Goal: Task Accomplishment & Management: Complete application form

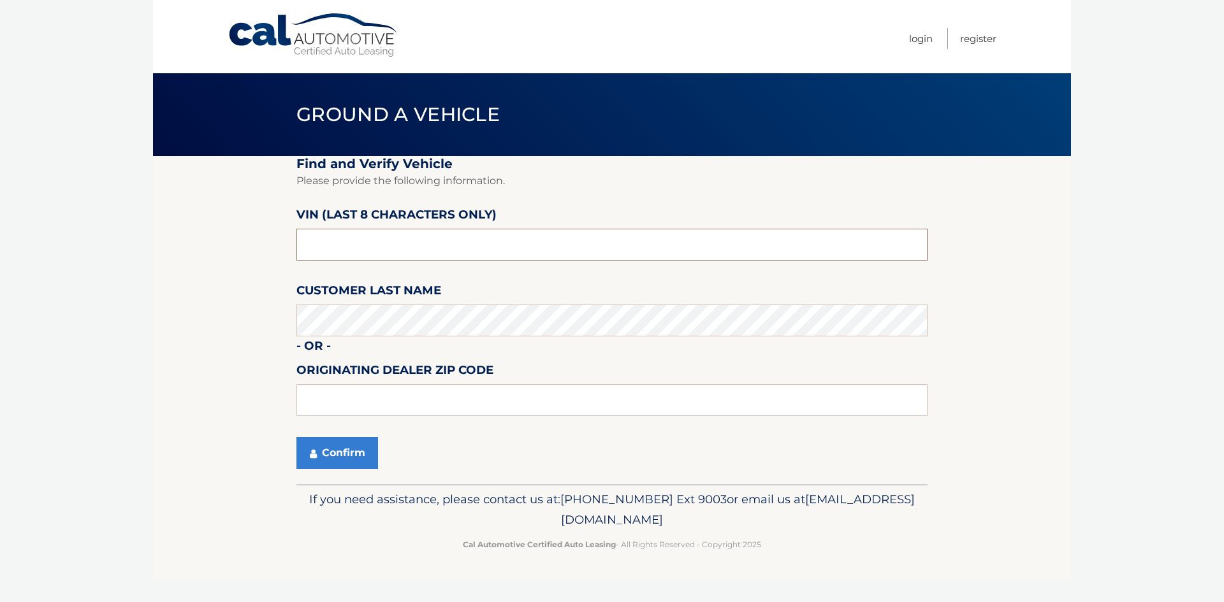
click at [509, 243] on input "text" at bounding box center [611, 245] width 631 height 32
type input "PH166882"
click at [327, 457] on button "Confirm" at bounding box center [337, 453] width 82 height 32
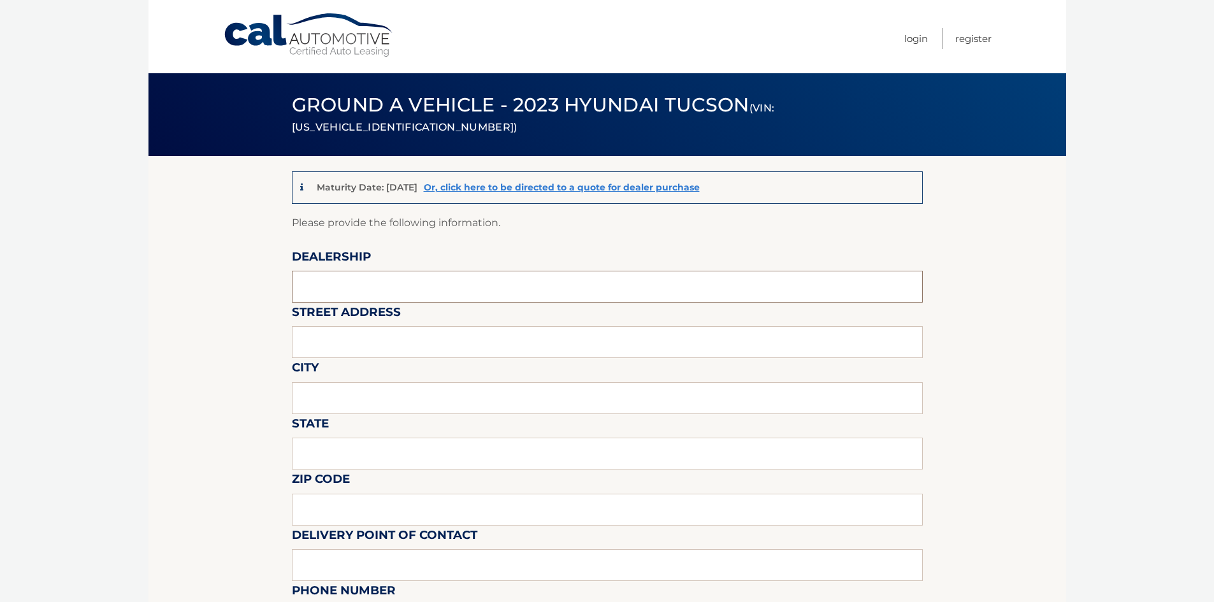
click at [459, 287] on input "text" at bounding box center [607, 287] width 631 height 32
click at [459, 287] on input "RI SUREKY" at bounding box center [607, 287] width 631 height 32
type input "[PERSON_NAME]"
type input "39 ELKAY DR"
type input "[PERSON_NAME]"
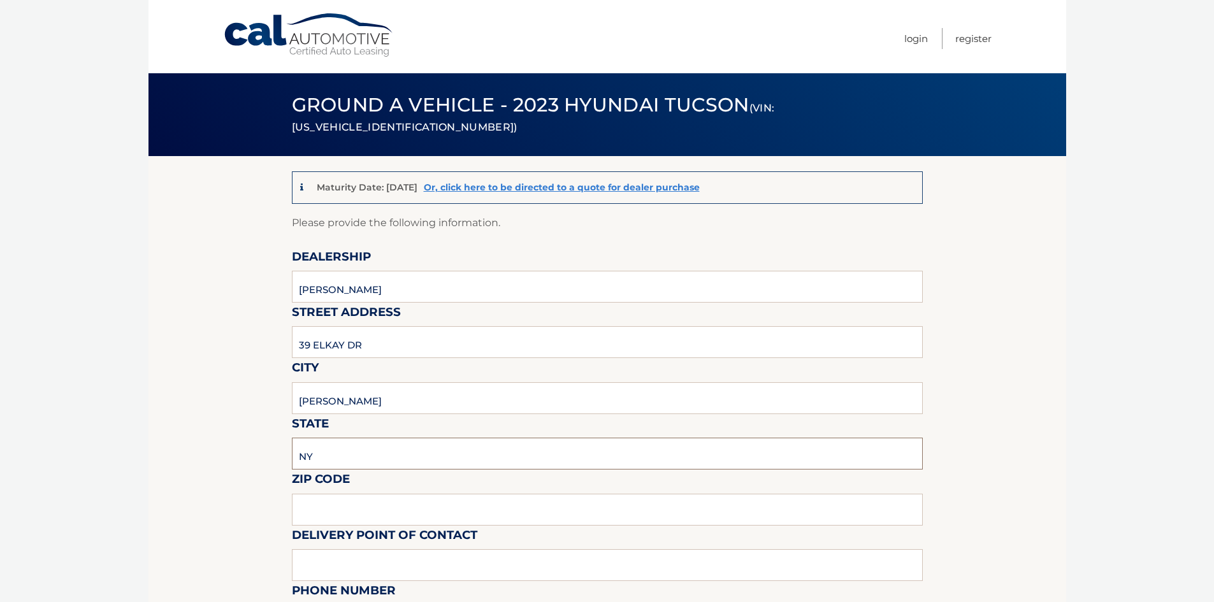
type input "NY"
type input "10918"
type input "[PERSON_NAME]"
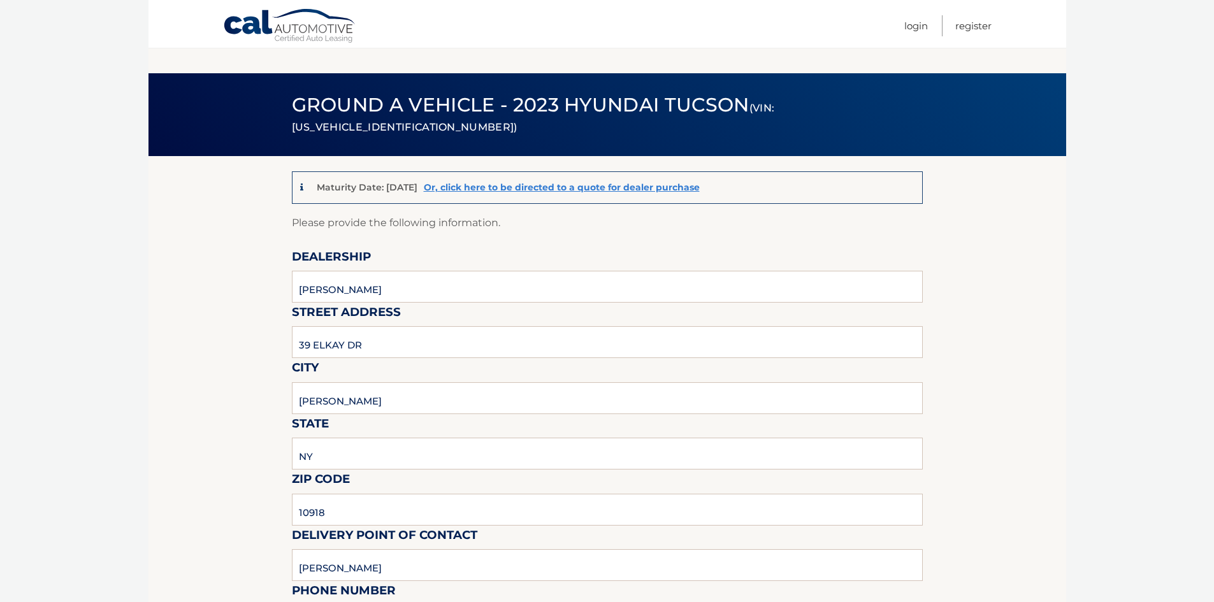
scroll to position [320, 0]
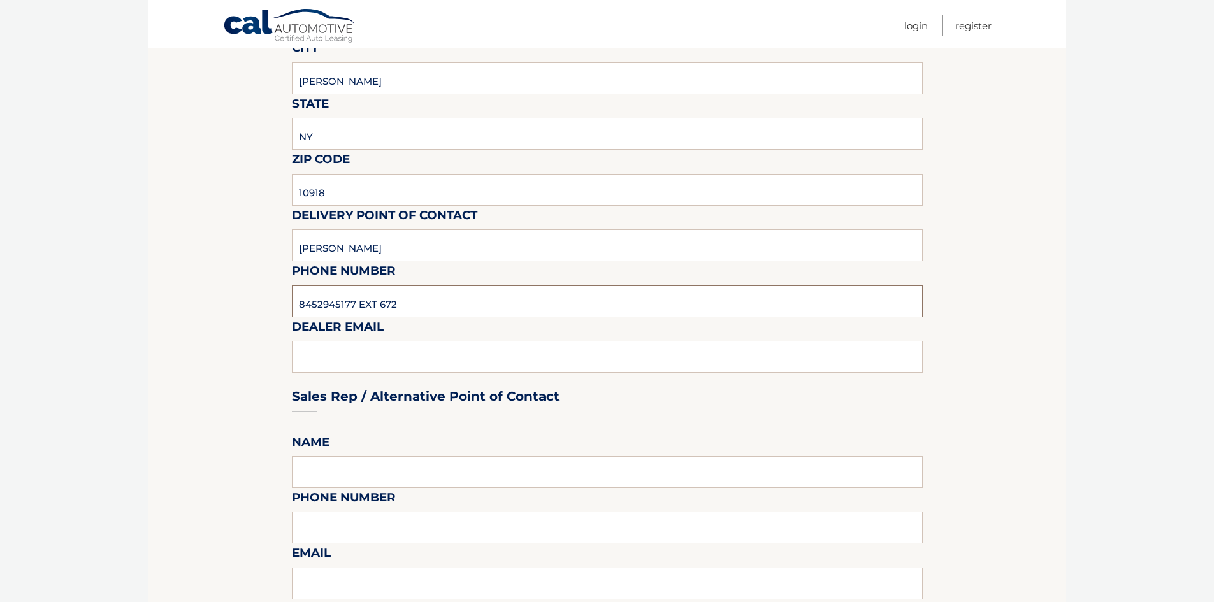
type input "8452945177 EXT 672"
type input "[EMAIL_ADDRESS][DOMAIN_NAME]"
click at [415, 237] on input "[PERSON_NAME]" at bounding box center [607, 245] width 631 height 32
click at [416, 238] on input "[PERSON_NAME]" at bounding box center [607, 245] width 631 height 32
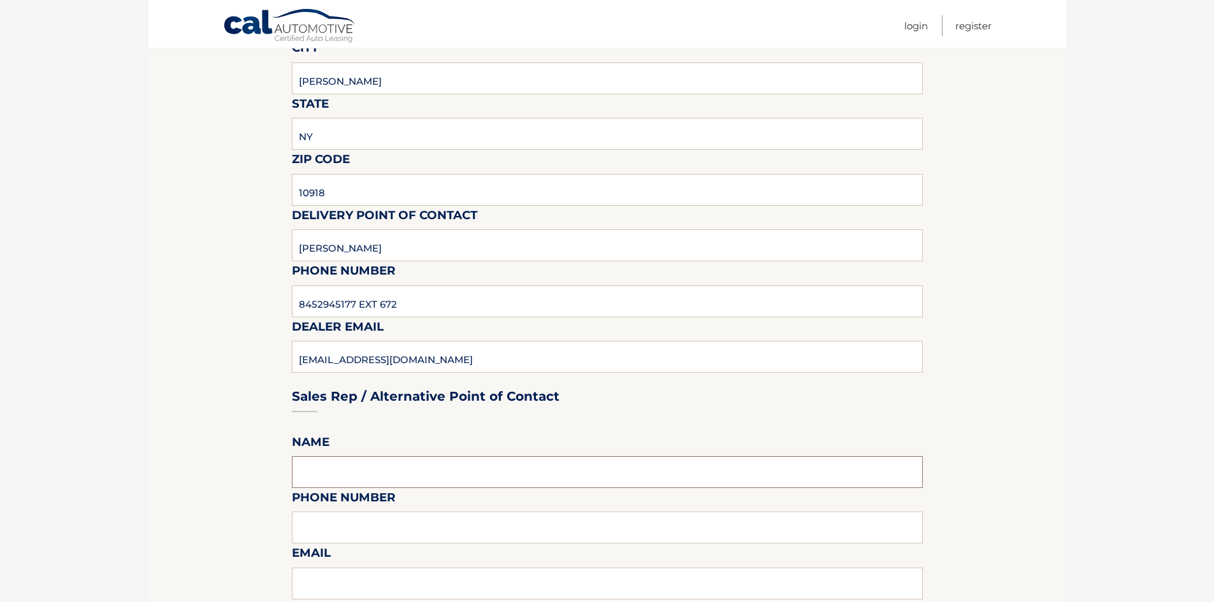
click at [363, 468] on input "text" at bounding box center [607, 472] width 631 height 32
paste input "[PERSON_NAME]"
type input "[PERSON_NAME]"
click at [415, 306] on input "8452945177 EXT 672" at bounding box center [607, 302] width 631 height 32
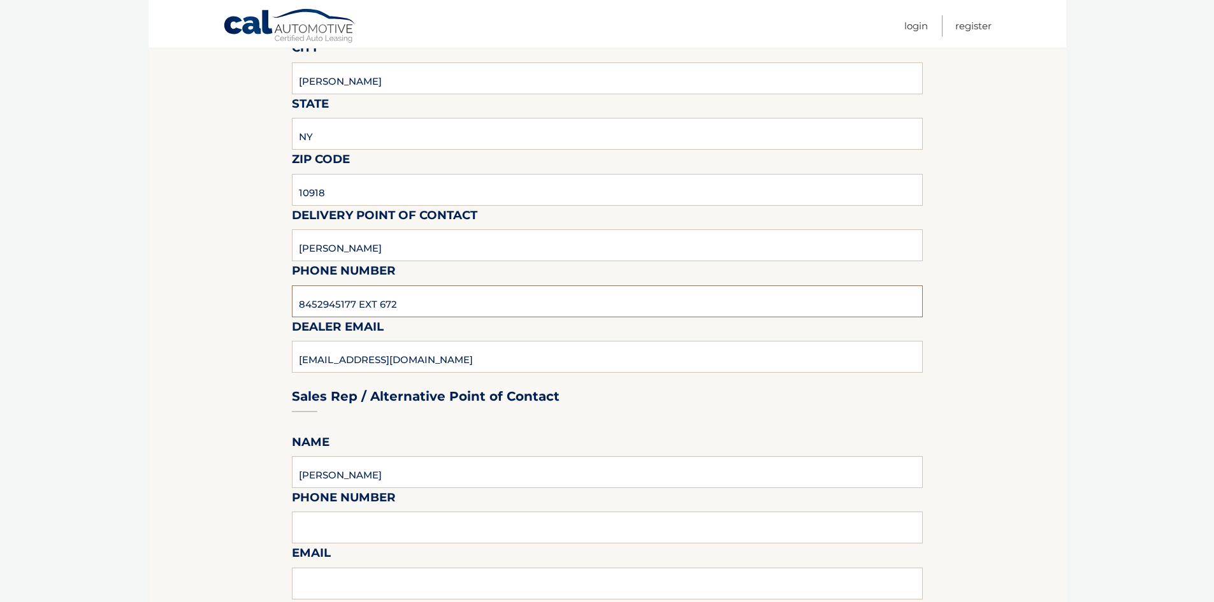
click at [415, 306] on input "8452945177 EXT 672" at bounding box center [607, 302] width 631 height 32
click at [362, 527] on input "text" at bounding box center [607, 528] width 631 height 32
paste input "8452945177 EXT 672"
type input "8452945177 EXT 672"
click at [416, 353] on div "Sales Rep / Alternative Point of Contact" at bounding box center [607, 373] width 631 height 90
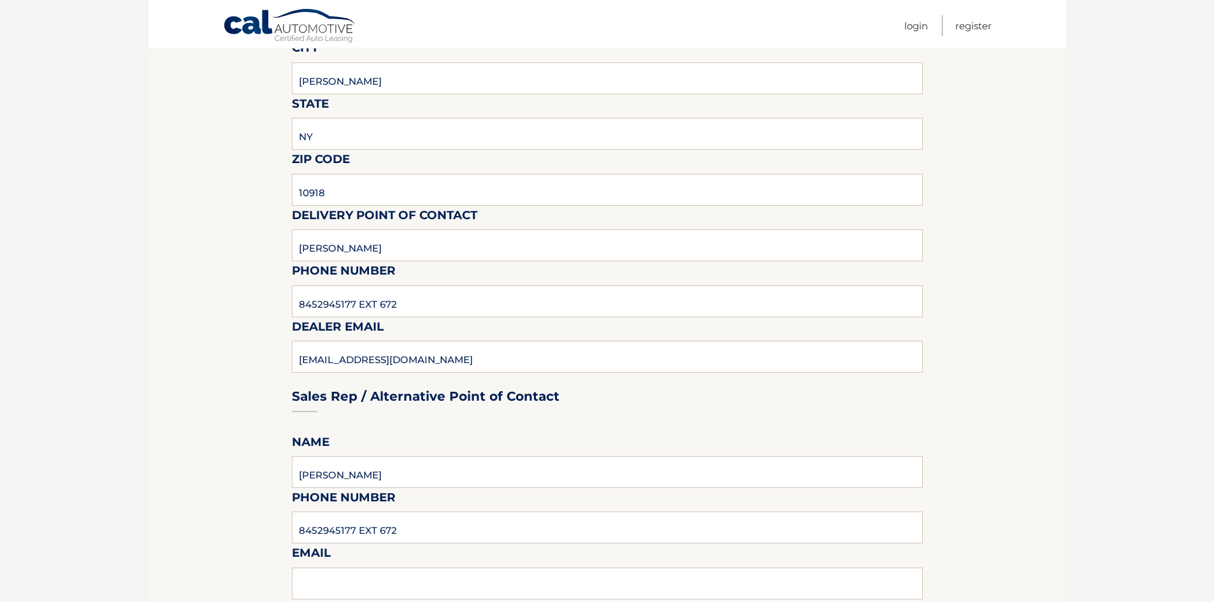
click at [367, 359] on div "Sales Rep / Alternative Point of Contact" at bounding box center [607, 373] width 631 height 90
click at [352, 303] on input "8452945177 EXT 672" at bounding box center [607, 302] width 631 height 32
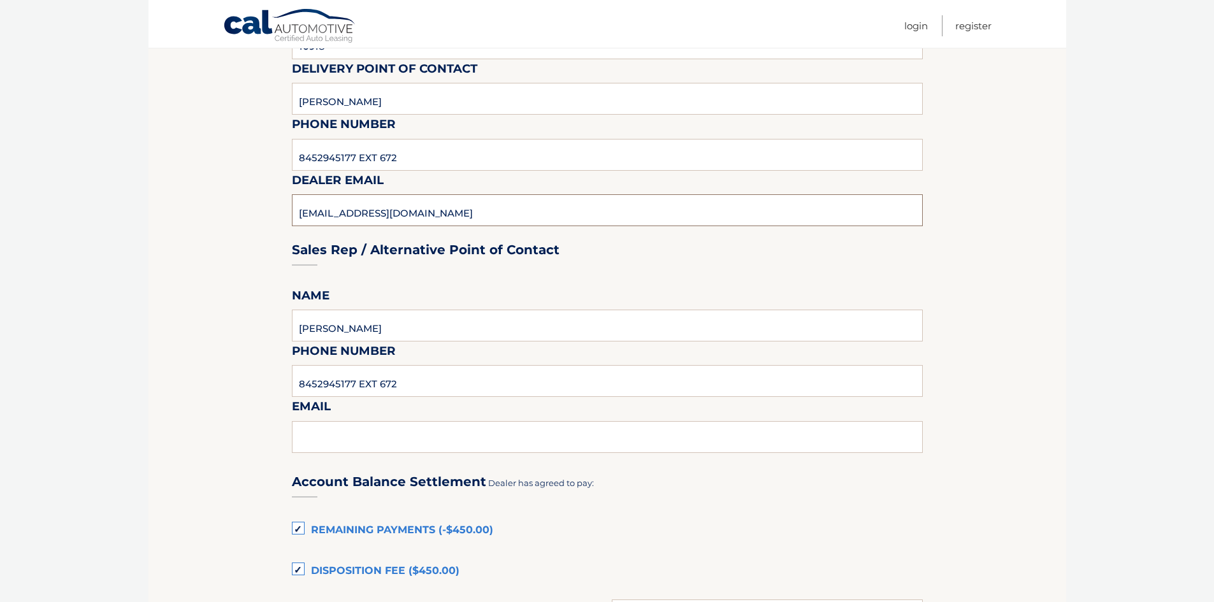
scroll to position [511, 0]
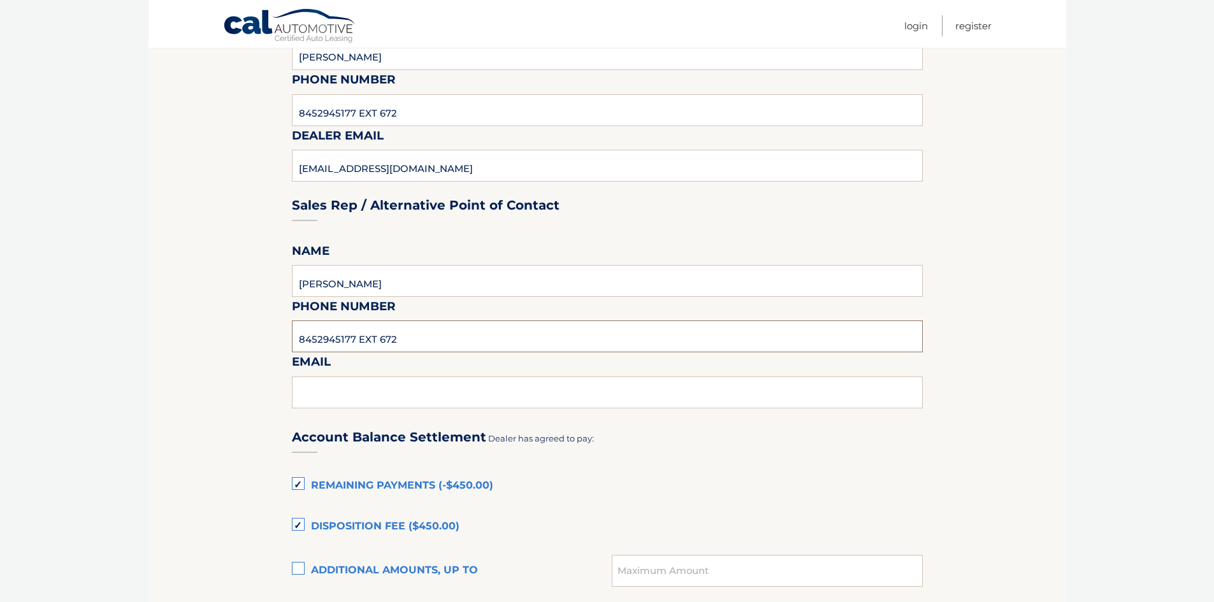
click at [372, 337] on input "8452945177 EXT 672" at bounding box center [607, 337] width 631 height 32
paste input "[EMAIL_ADDRESS][DOMAIN_NAME]"
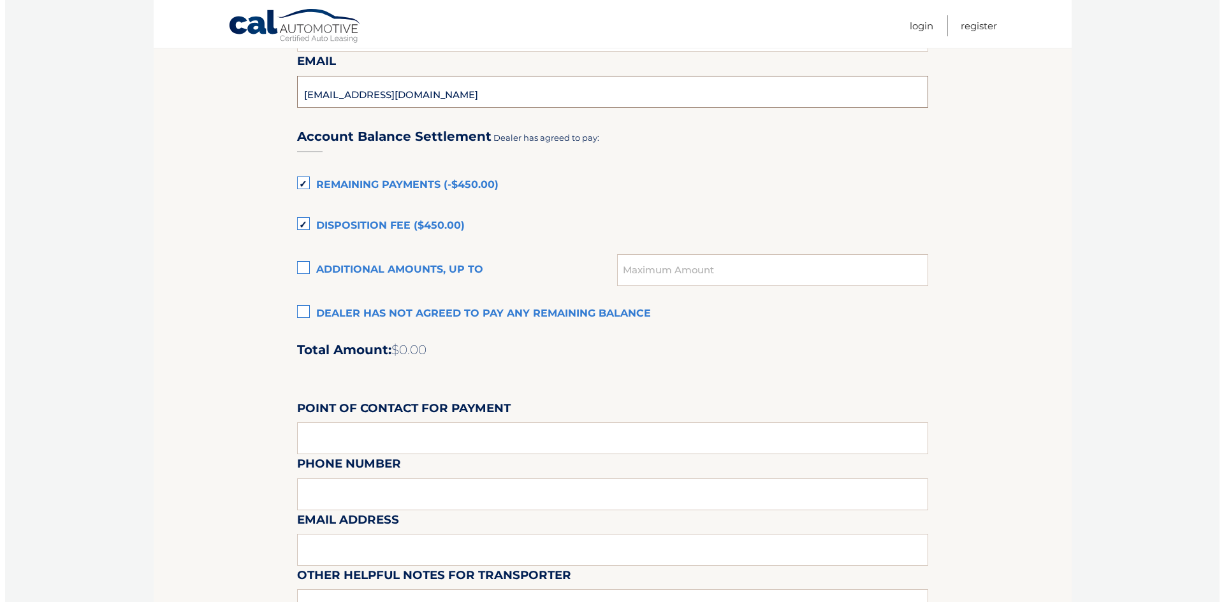
scroll to position [830, 0]
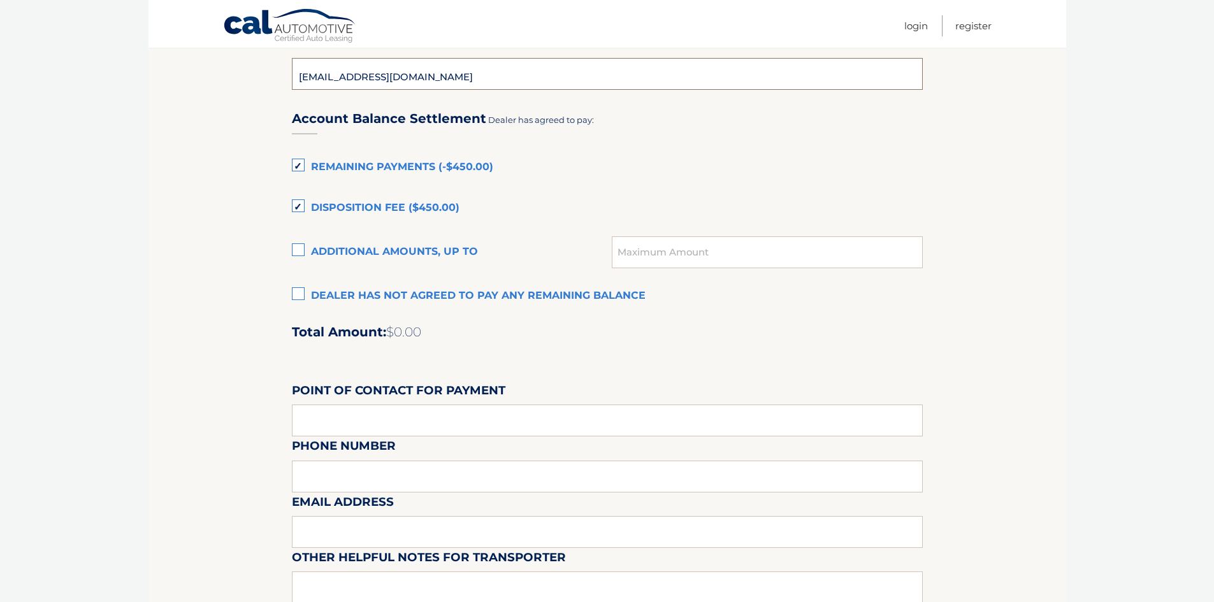
type input "[EMAIL_ADDRESS][DOMAIN_NAME]"
click at [300, 293] on label "Dealer has not agreed to pay any remaining balance" at bounding box center [607, 296] width 631 height 25
click at [0, 0] on input "Dealer has not agreed to pay any remaining balance" at bounding box center [0, 0] width 0 height 0
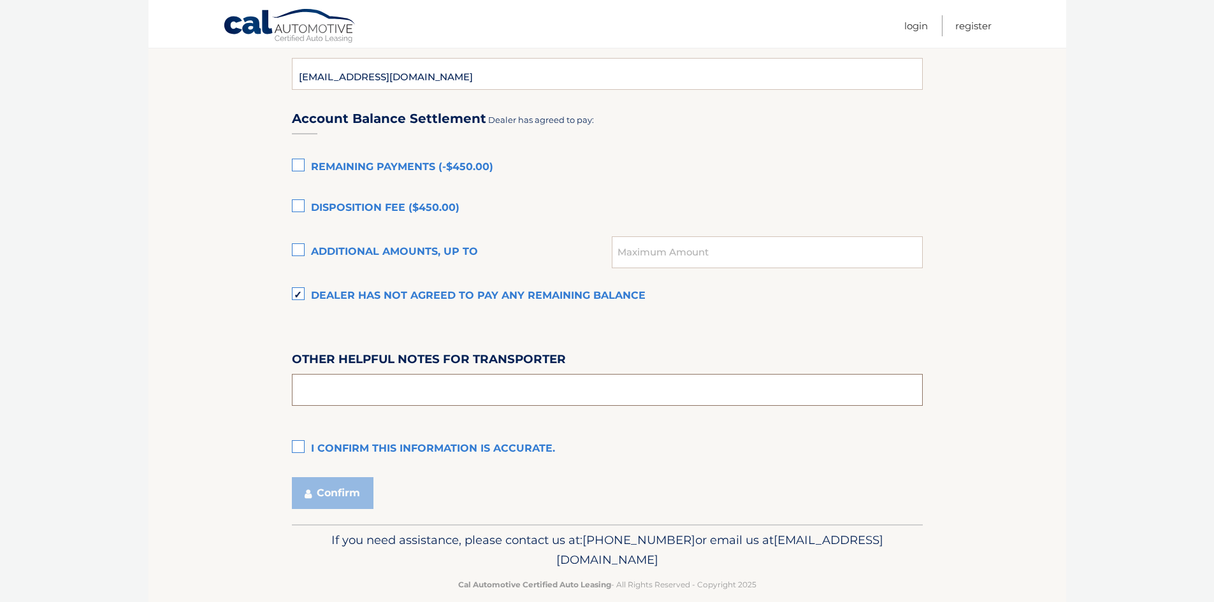
click at [477, 393] on input "text" at bounding box center [607, 390] width 631 height 32
type input "PICKUP HOURS 9AM-4PM MON-FRI"
click at [424, 447] on label "I confirm this information is accurate." at bounding box center [607, 449] width 631 height 25
click at [0, 0] on input "I confirm this information is accurate." at bounding box center [0, 0] width 0 height 0
click at [357, 487] on button "Confirm" at bounding box center [333, 493] width 82 height 32
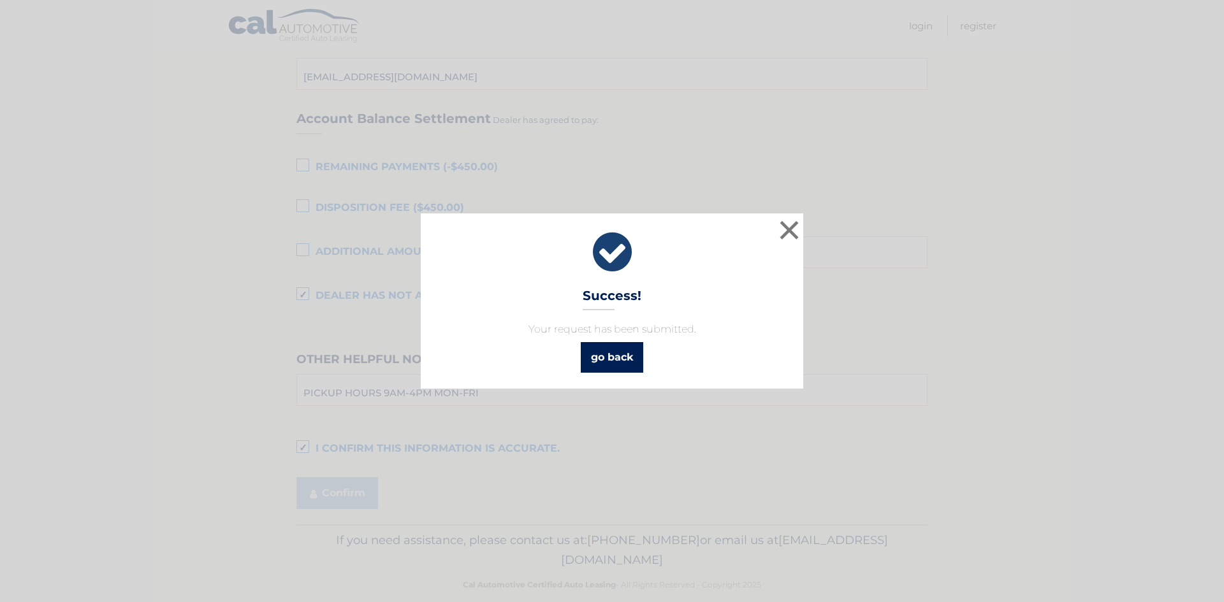
click at [609, 366] on link "go back" at bounding box center [612, 357] width 62 height 31
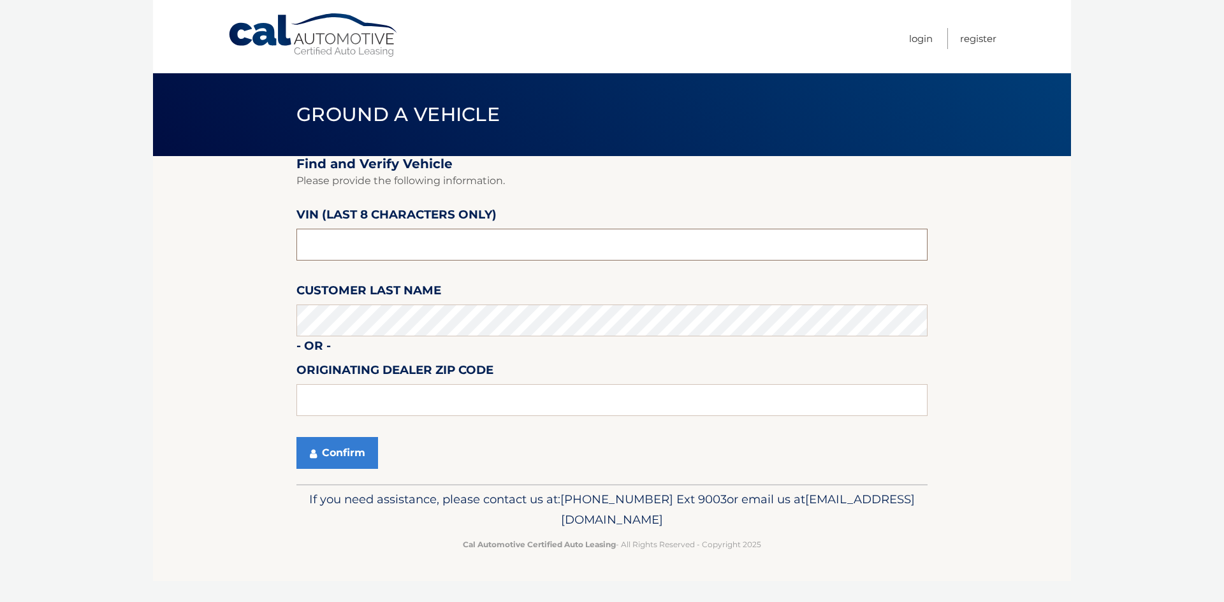
click at [607, 235] on input "text" at bounding box center [611, 245] width 631 height 32
type input "PH166882"
click at [337, 458] on button "Confirm" at bounding box center [337, 453] width 82 height 32
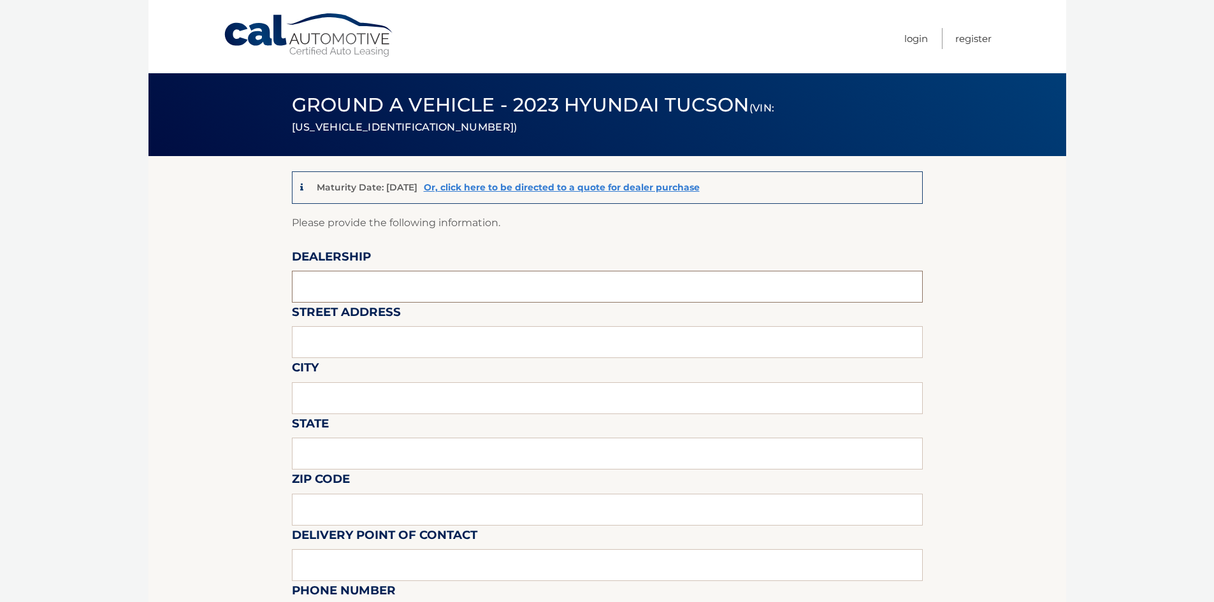
click at [373, 296] on input "text" at bounding box center [607, 287] width 631 height 32
type input "[PERSON_NAME]"
type input "39 ELKAY DR"
type input "[PERSON_NAME]"
type input "NY"
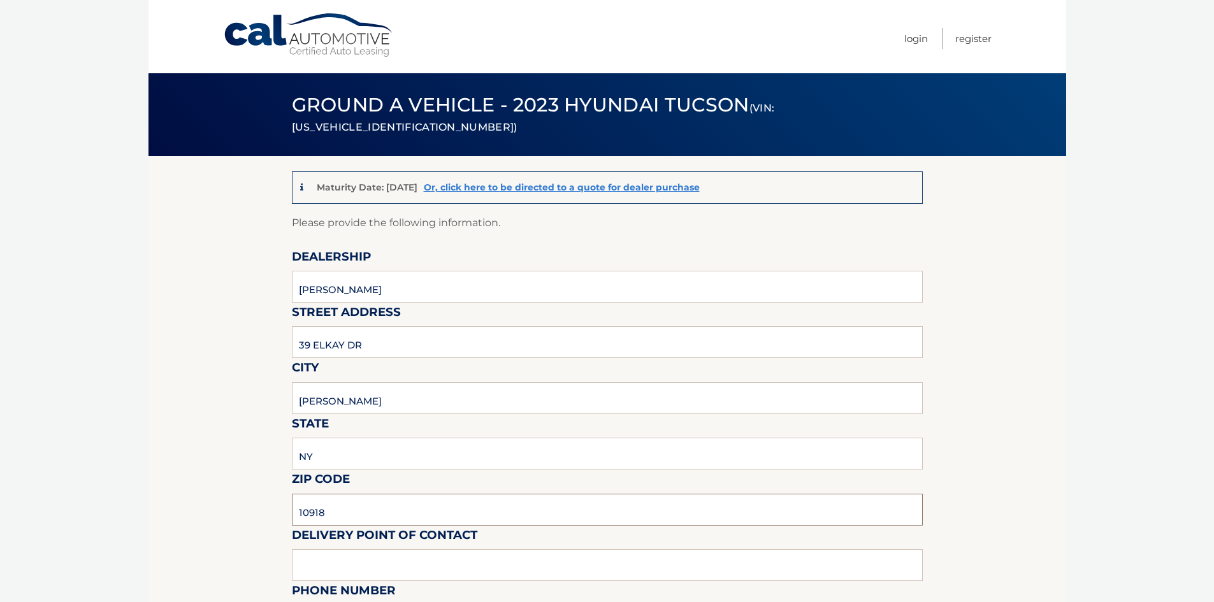
type input "10918"
type input "[PERSON_NAME]"
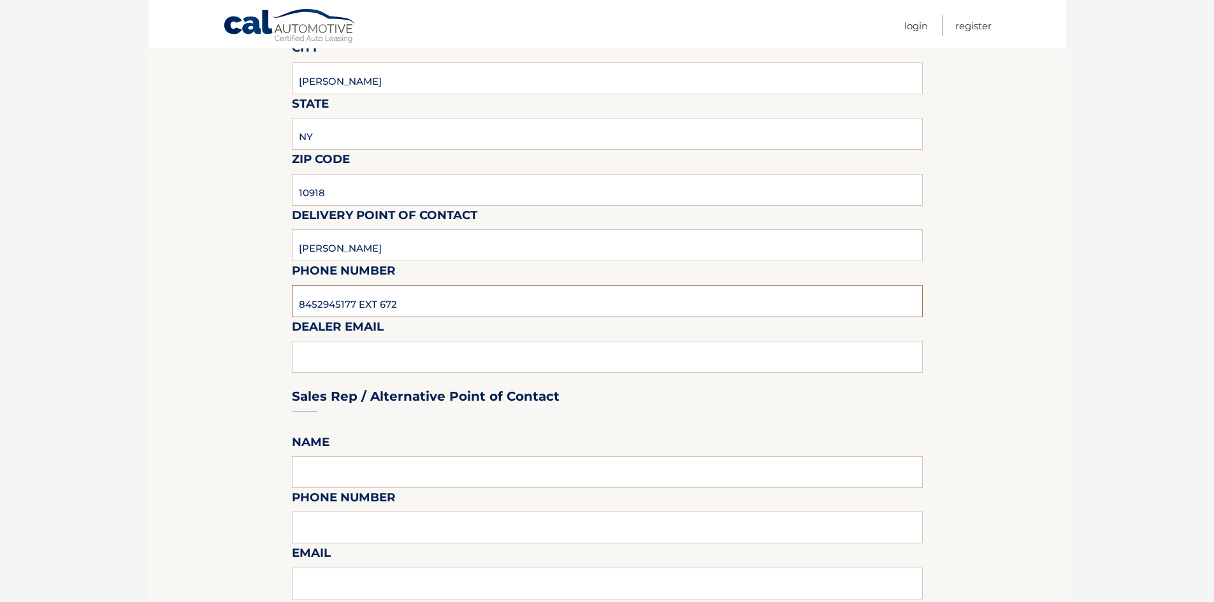
type input "8452945177 EXT 672"
type input "[EMAIL_ADDRESS][DOMAIN_NAME]"
click at [353, 534] on input "text" at bounding box center [607, 528] width 631 height 32
paste input "[EMAIL_ADDRESS][DOMAIN_NAME]"
type input "[EMAIL_ADDRESS][DOMAIN_NAME]"
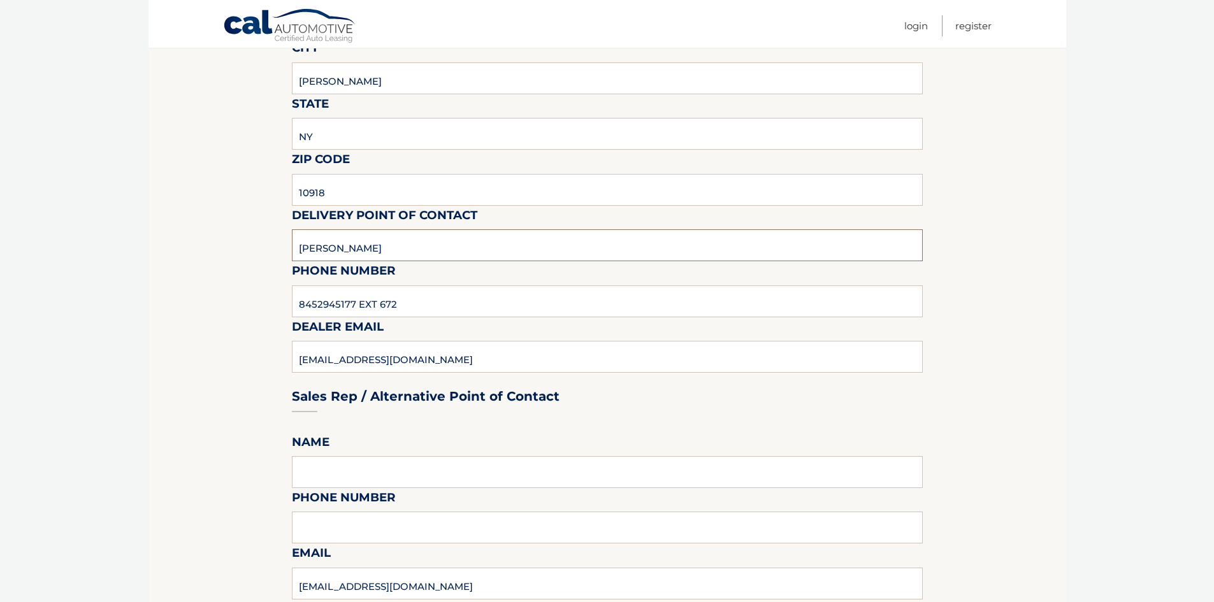
click at [396, 238] on input "[PERSON_NAME]" at bounding box center [607, 245] width 631 height 32
click at [395, 238] on input "[PERSON_NAME]" at bounding box center [607, 245] width 631 height 32
click at [401, 465] on input "text" at bounding box center [607, 472] width 631 height 32
paste input "[PERSON_NAME]"
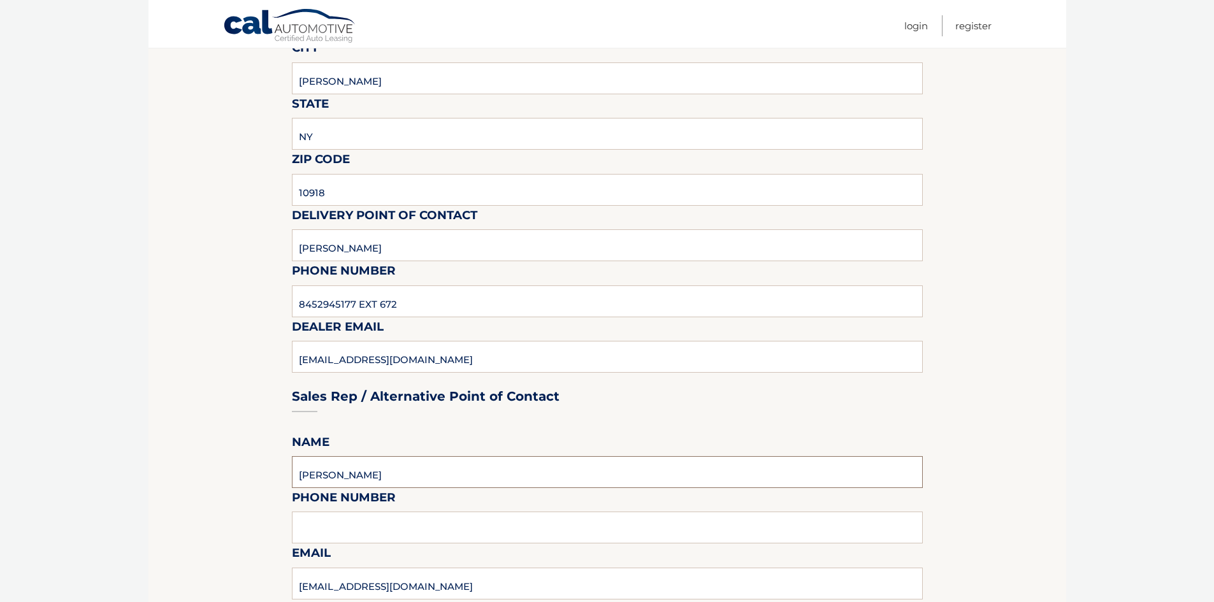
type input "[PERSON_NAME]"
click at [422, 305] on input "8452945177 EXT 672" at bounding box center [607, 302] width 631 height 32
click at [378, 532] on input "text" at bounding box center [607, 528] width 631 height 32
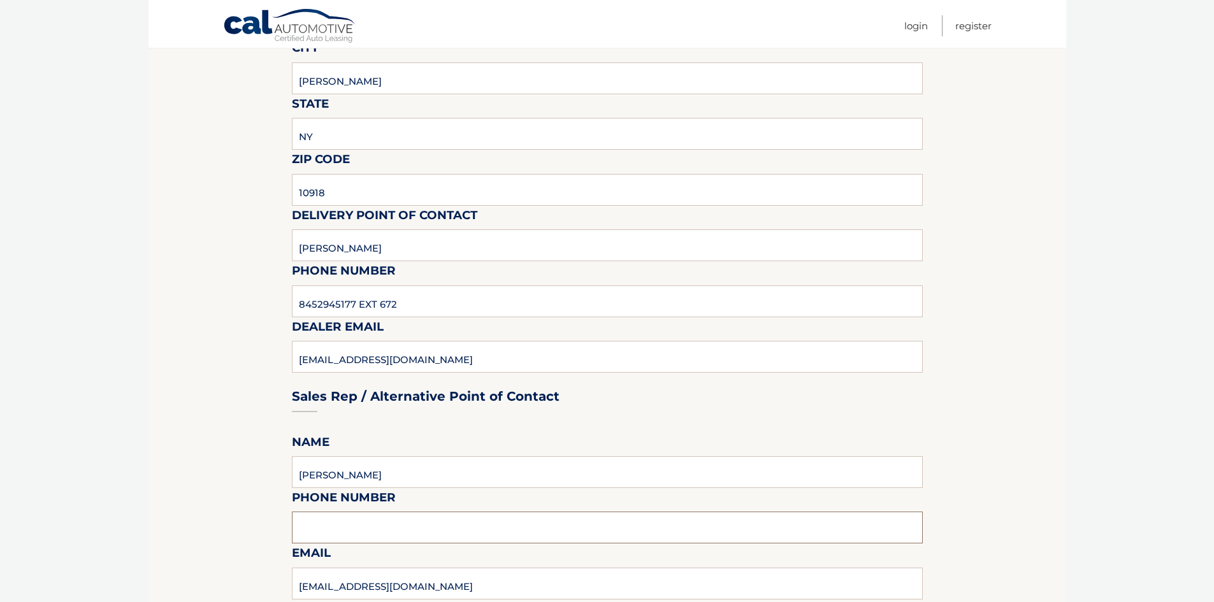
paste input "8452945177 EXT 672"
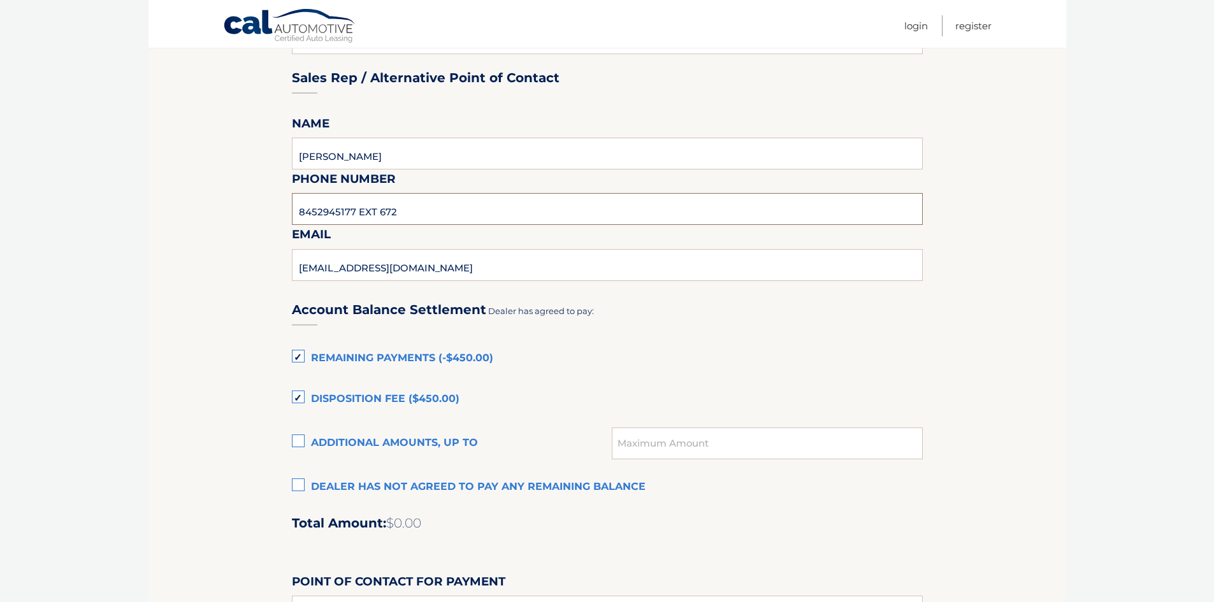
scroll to position [766, 0]
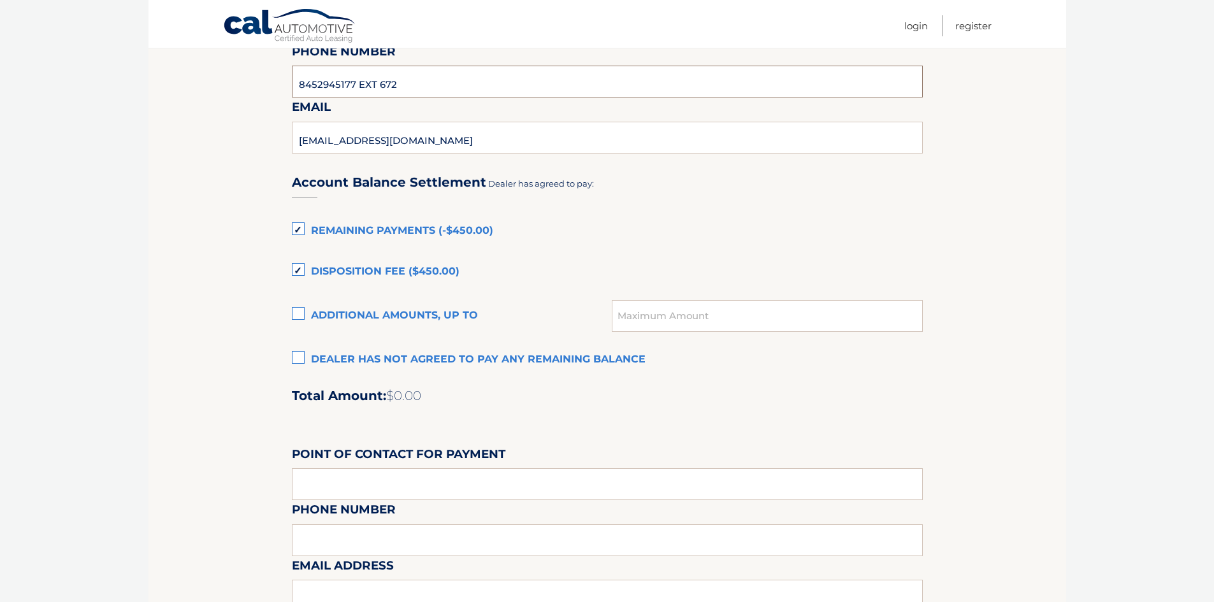
type input "8452945177 EXT 672"
click at [299, 358] on label "Dealer has not agreed to pay any remaining balance" at bounding box center [607, 359] width 631 height 25
click at [0, 0] on input "Dealer has not agreed to pay any remaining balance" at bounding box center [0, 0] width 0 height 0
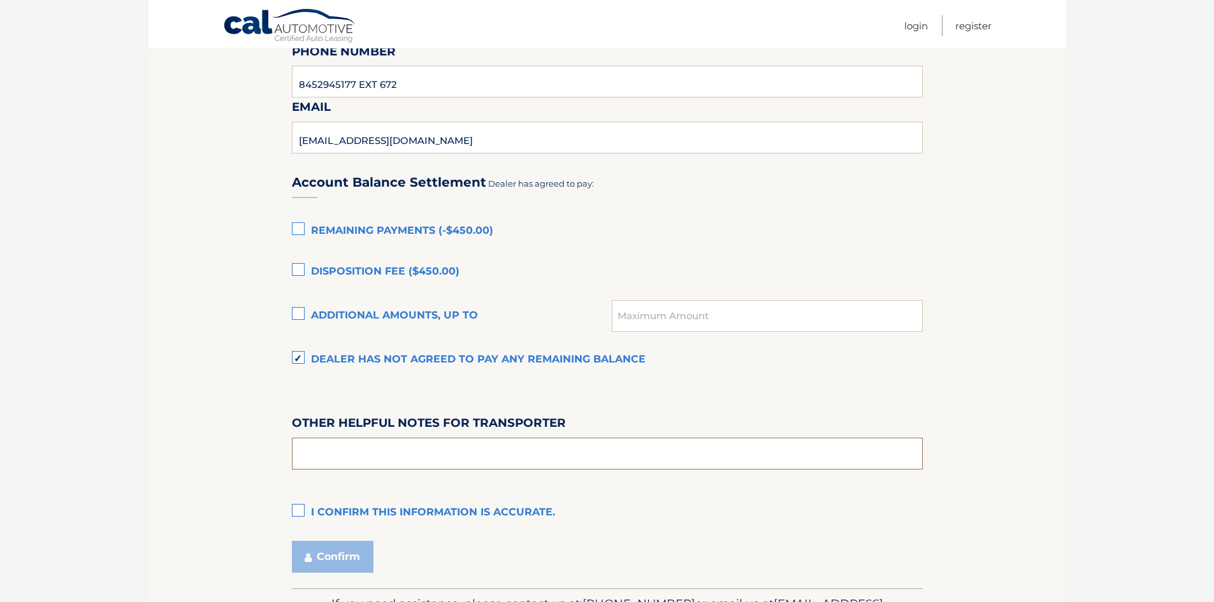
click at [454, 449] on input "text" at bounding box center [607, 454] width 631 height 32
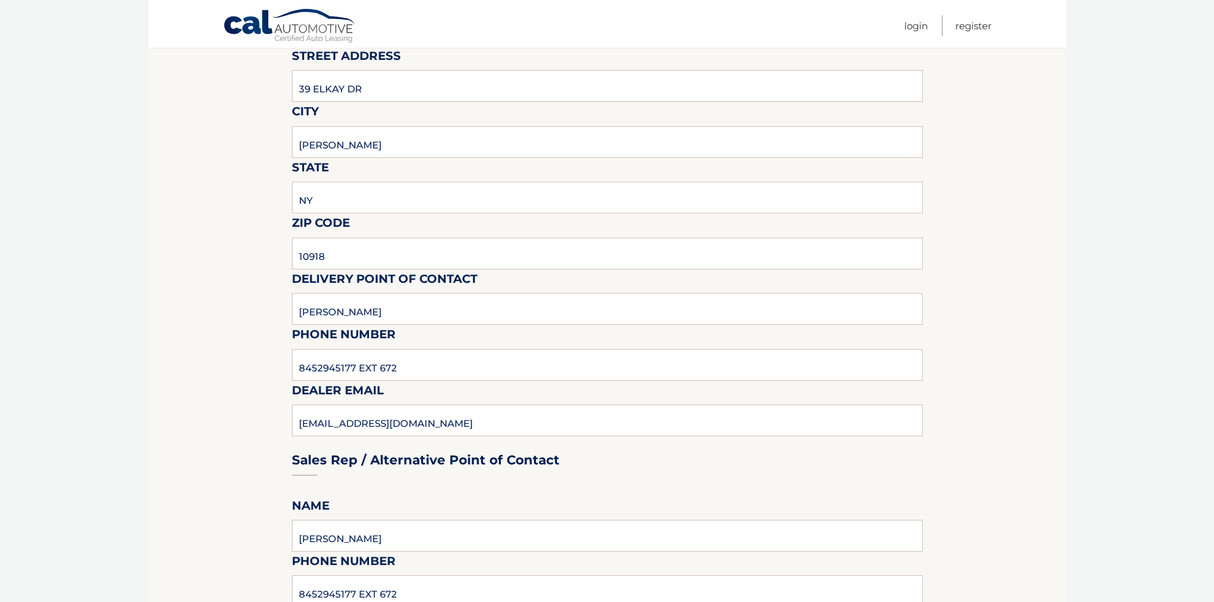
scroll to position [0, 0]
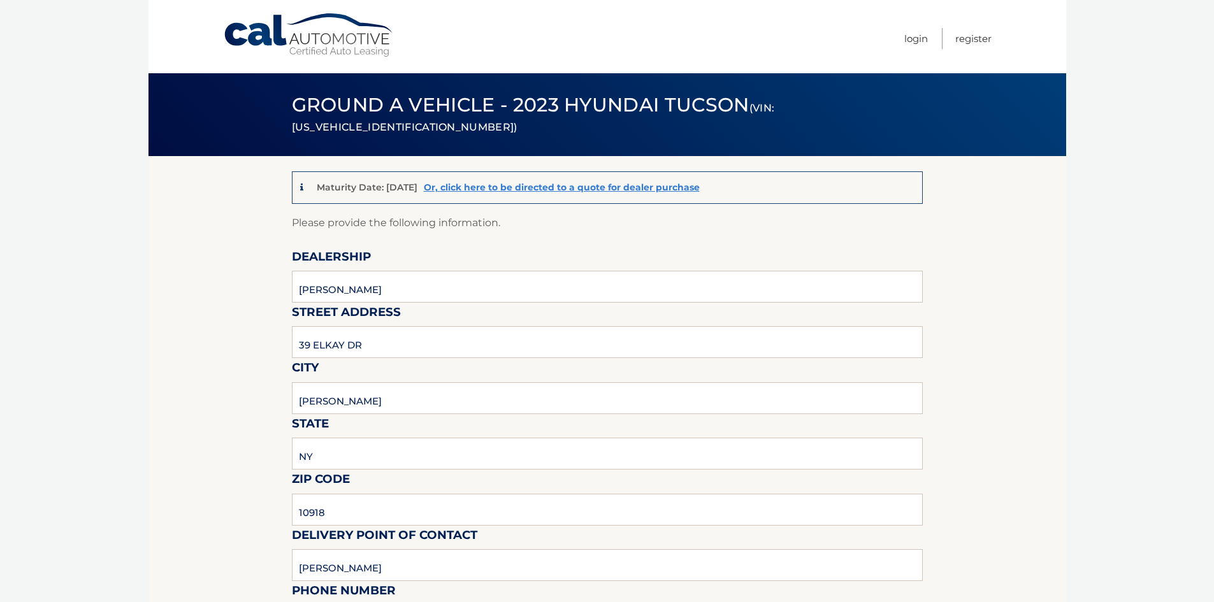
type input "PICKUP HOURS 9AM-4PM MON-FRI"
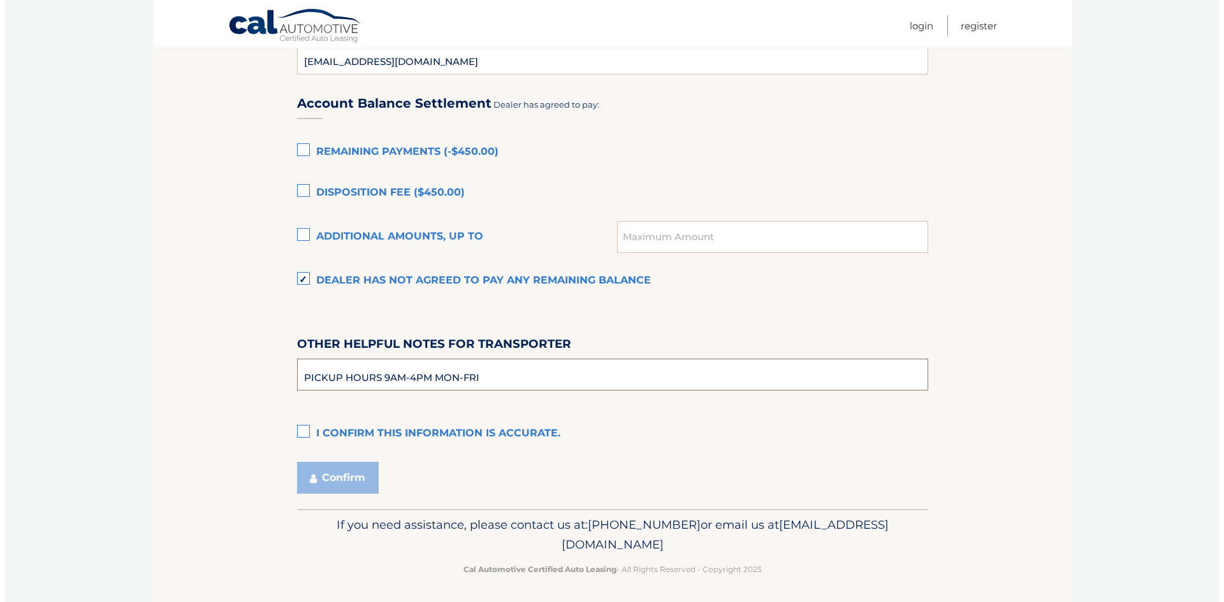
scroll to position [849, 0]
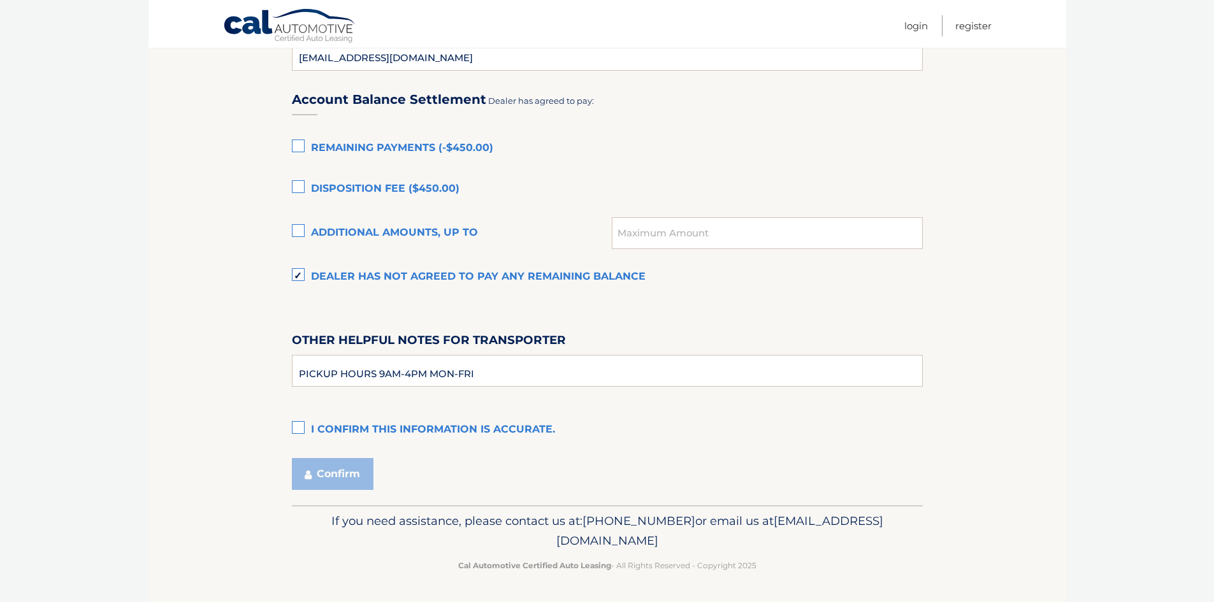
click at [300, 427] on label "I confirm this information is accurate." at bounding box center [607, 429] width 631 height 25
click at [0, 0] on input "I confirm this information is accurate." at bounding box center [0, 0] width 0 height 0
click at [337, 472] on button "Confirm" at bounding box center [333, 474] width 82 height 32
